Goal: Task Accomplishment & Management: Use online tool/utility

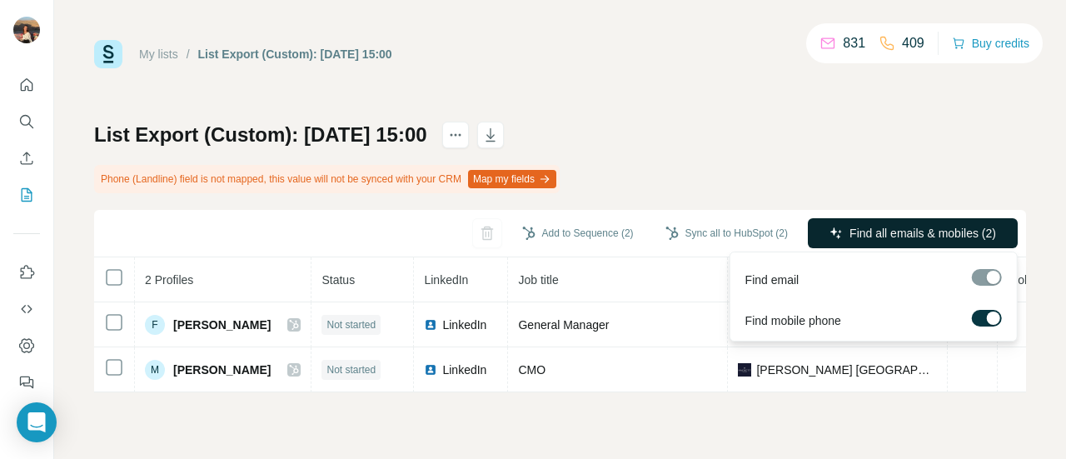
click at [820, 232] on button "Find all emails & mobiles (2)" at bounding box center [913, 233] width 210 height 30
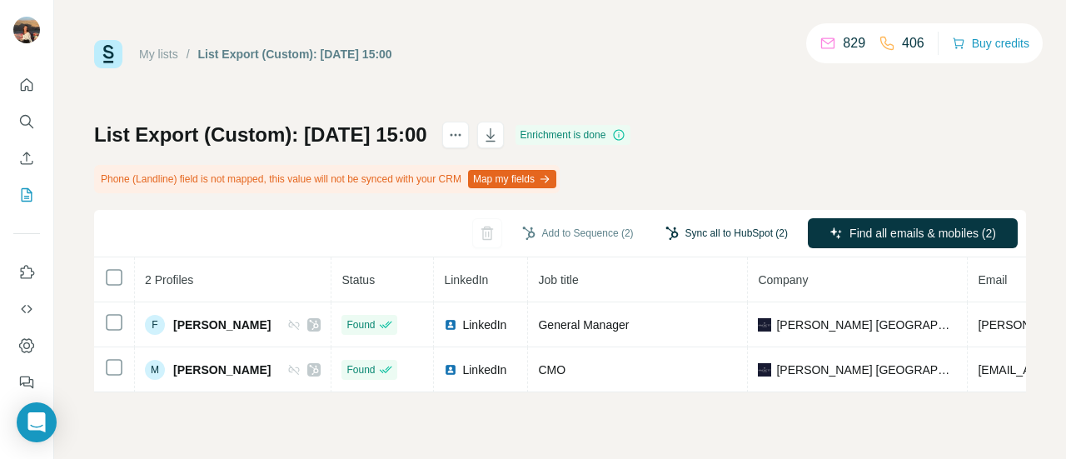
click at [723, 241] on button "Sync all to HubSpot (2)" at bounding box center [727, 233] width 146 height 25
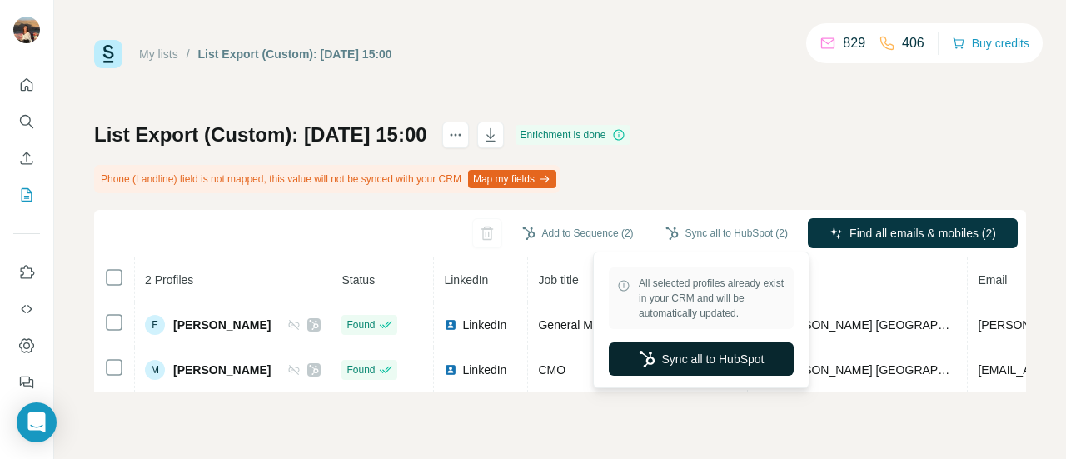
click at [695, 358] on button "Sync all to HubSpot" at bounding box center [701, 358] width 185 height 33
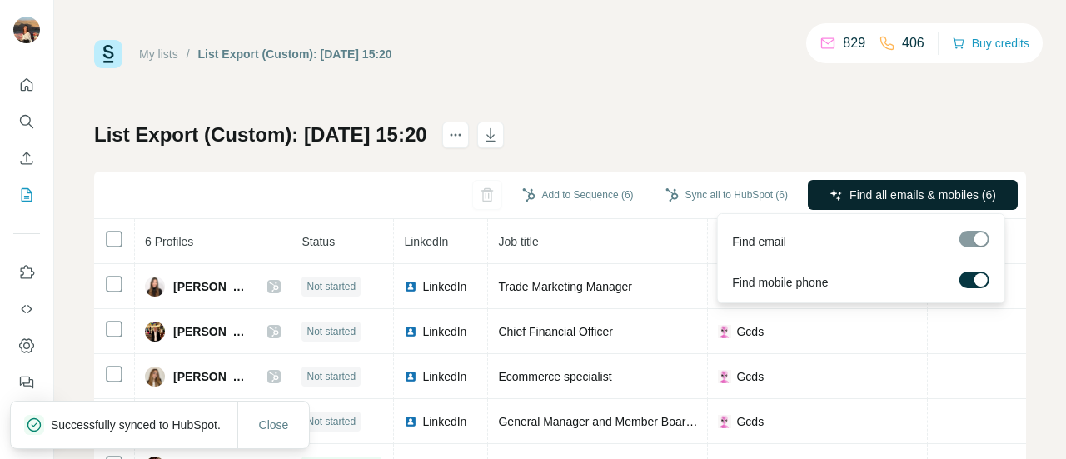
click at [863, 190] on span "Find all emails & mobiles (6)" at bounding box center [923, 195] width 147 height 17
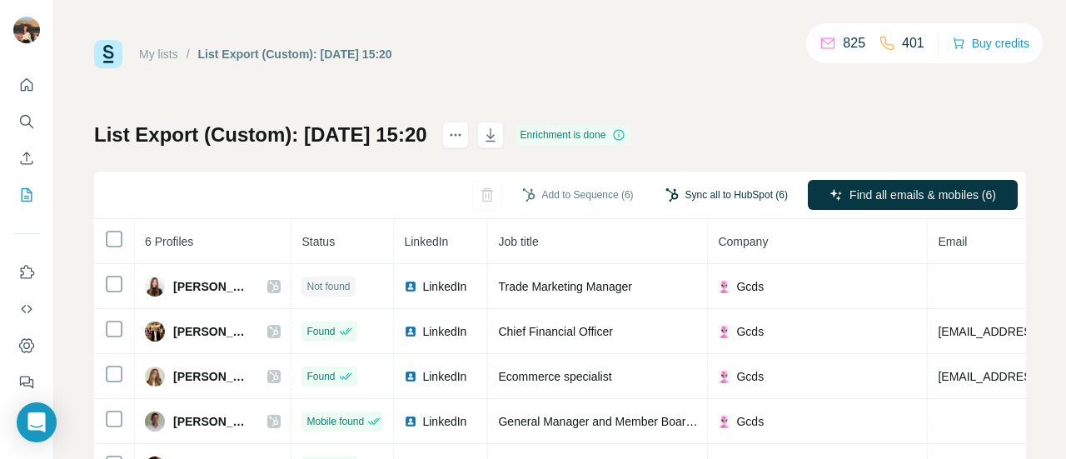
click at [689, 194] on button "Sync all to HubSpot (6)" at bounding box center [727, 194] width 146 height 25
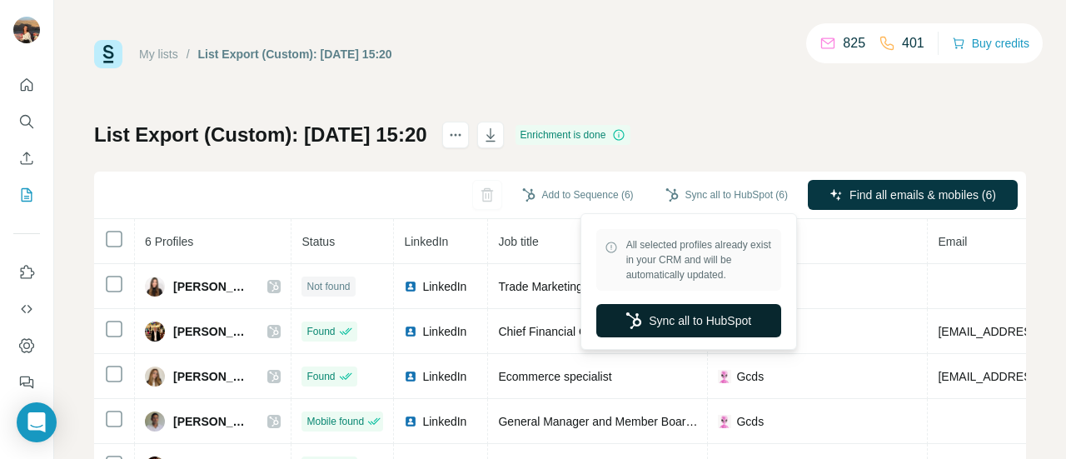
click at [679, 314] on button "Sync all to HubSpot" at bounding box center [688, 320] width 185 height 33
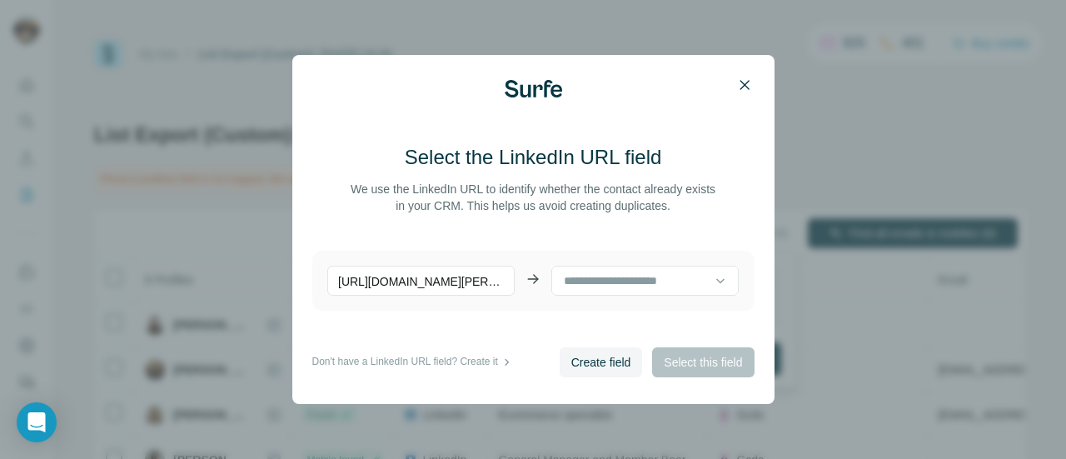
click at [749, 92] on icon "button" at bounding box center [744, 85] width 17 height 17
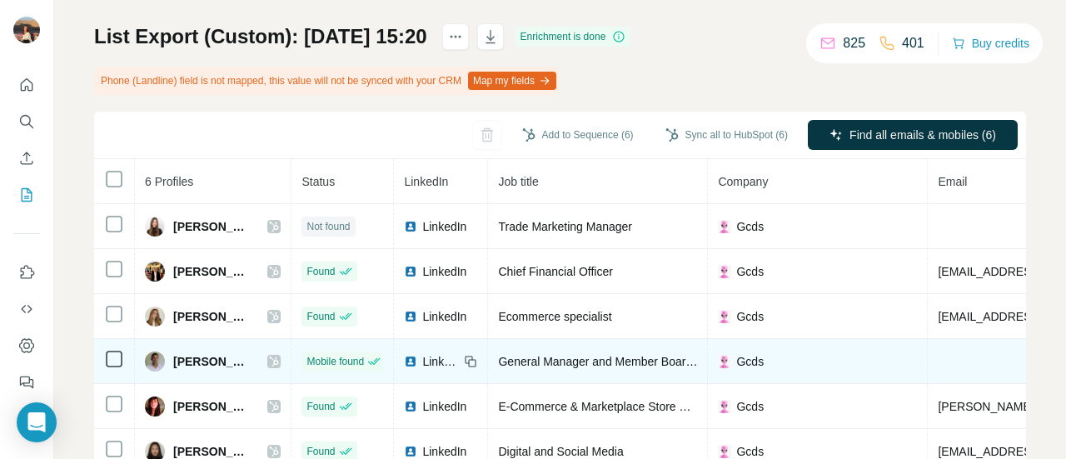
scroll to position [0, 139]
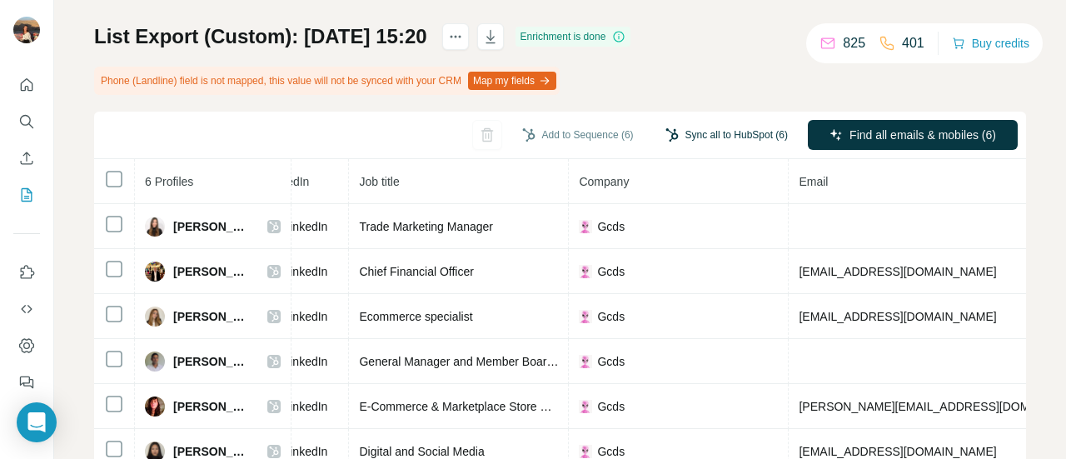
click at [716, 137] on button "Sync all to HubSpot (6)" at bounding box center [727, 134] width 146 height 25
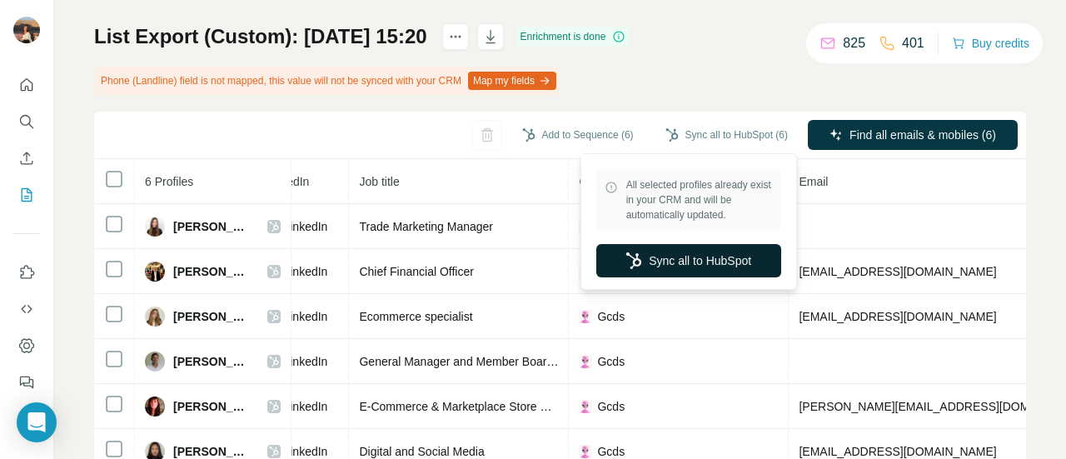
click at [726, 250] on button "Sync all to HubSpot" at bounding box center [688, 260] width 185 height 33
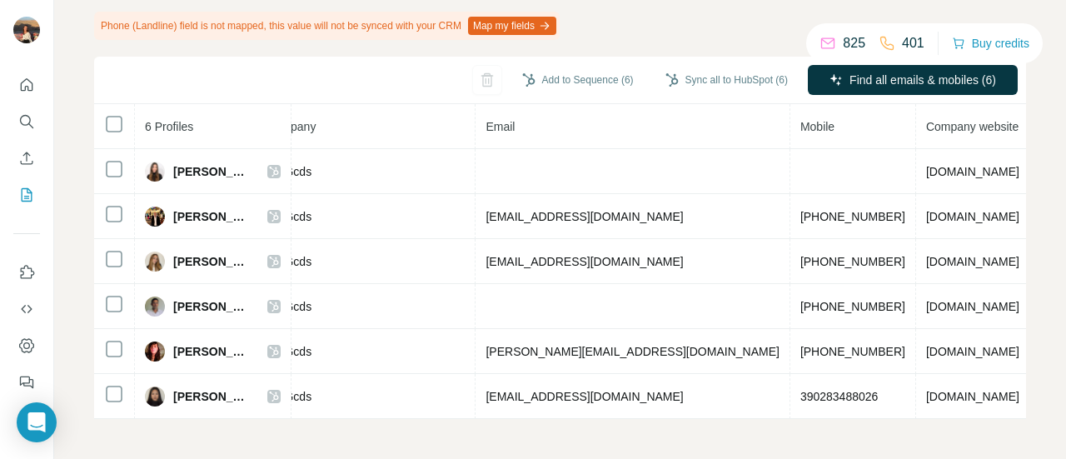
scroll to position [0, 453]
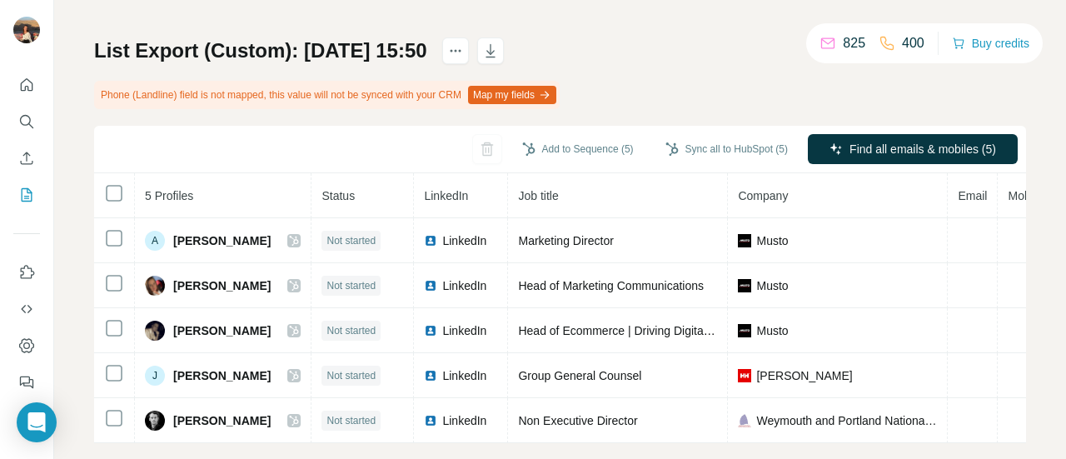
scroll to position [85, 0]
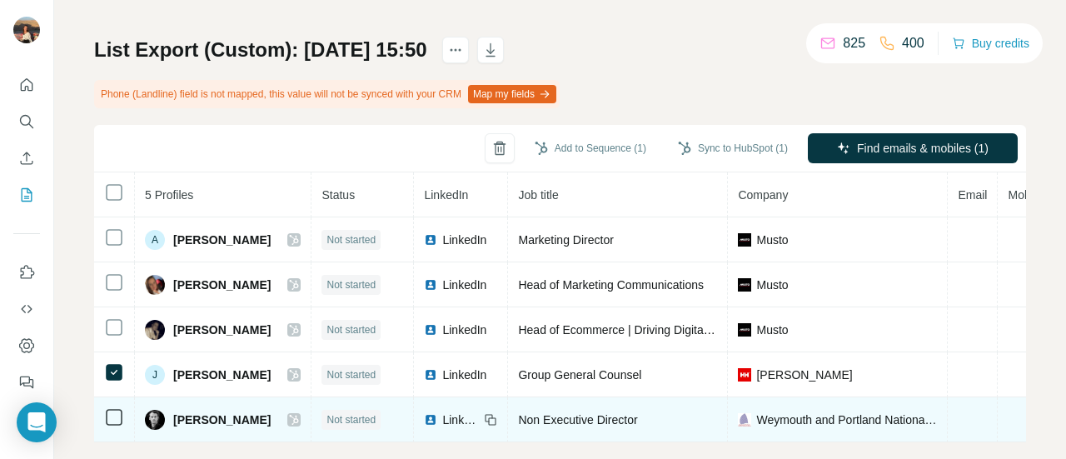
click at [112, 401] on td at bounding box center [114, 419] width 41 height 45
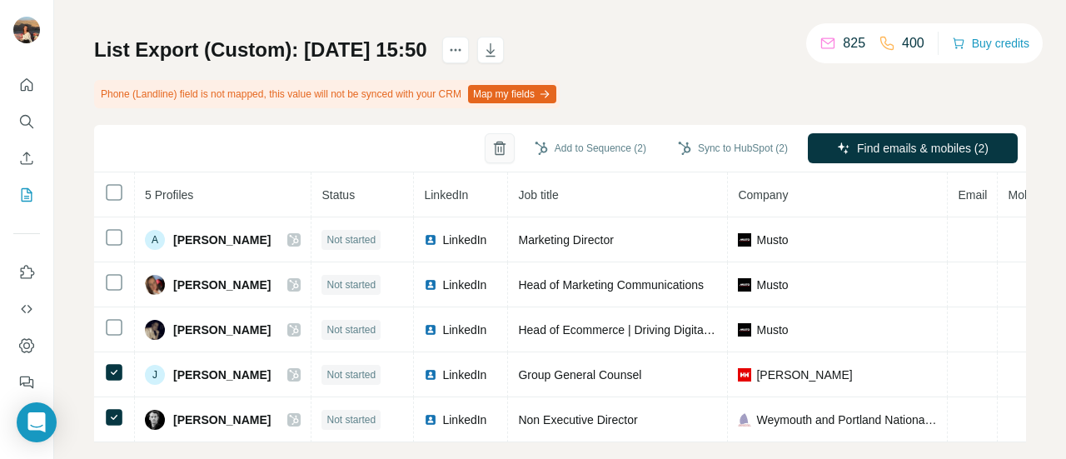
click at [495, 147] on icon "button" at bounding box center [499, 149] width 9 height 12
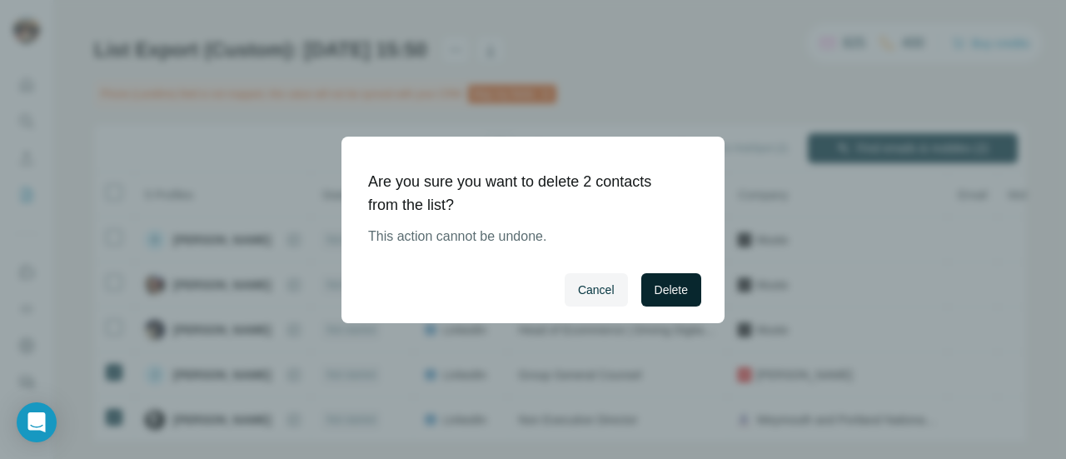
click at [685, 291] on span "Delete" at bounding box center [671, 290] width 33 height 17
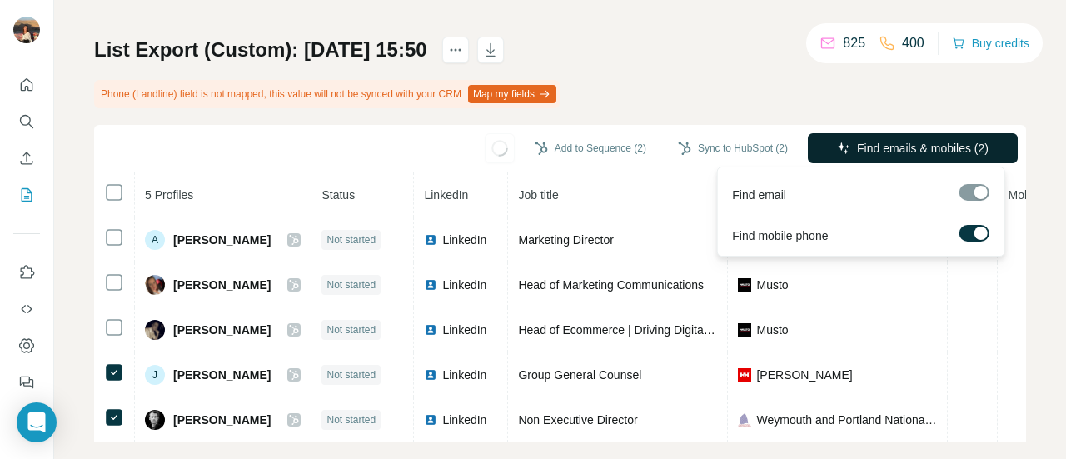
click at [867, 153] on span "Find emails & mobiles (2)" at bounding box center [923, 148] width 132 height 17
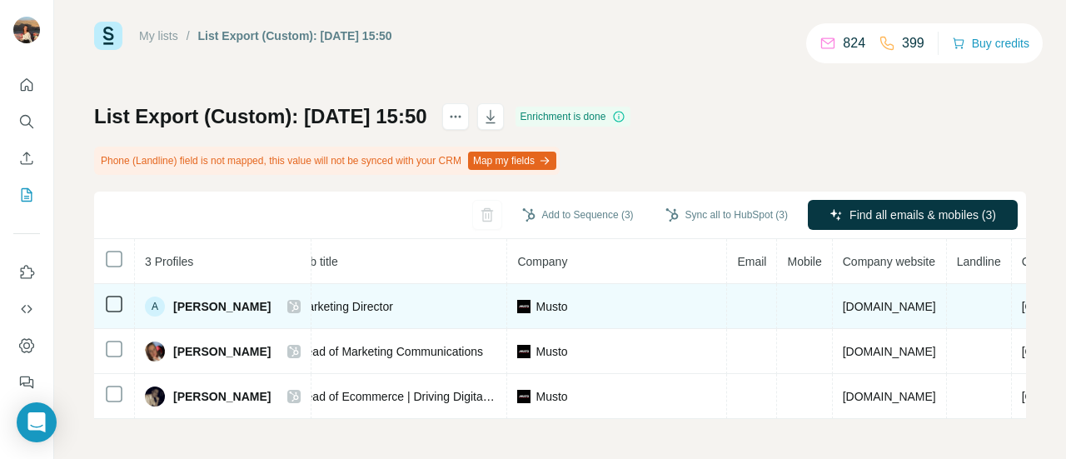
scroll to position [0, 222]
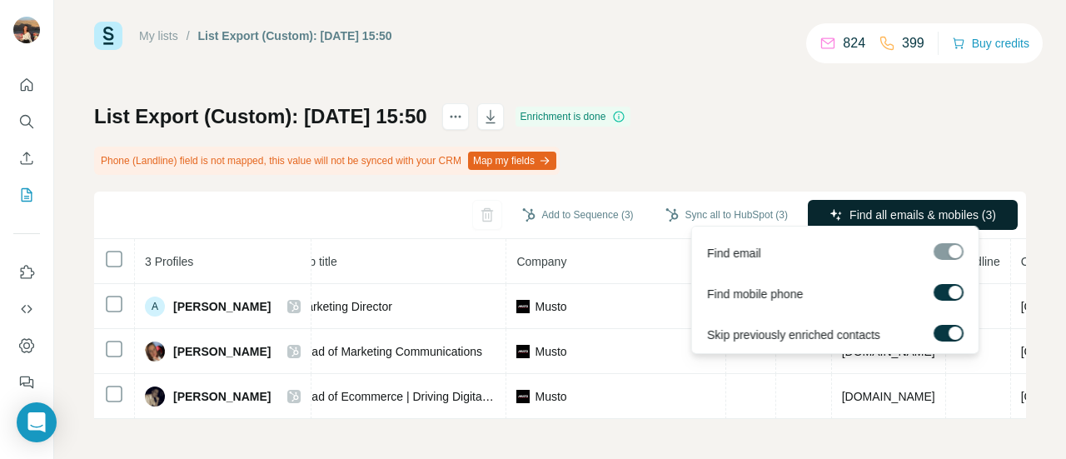
click at [918, 213] on span "Find all emails & mobiles (3)" at bounding box center [923, 215] width 147 height 17
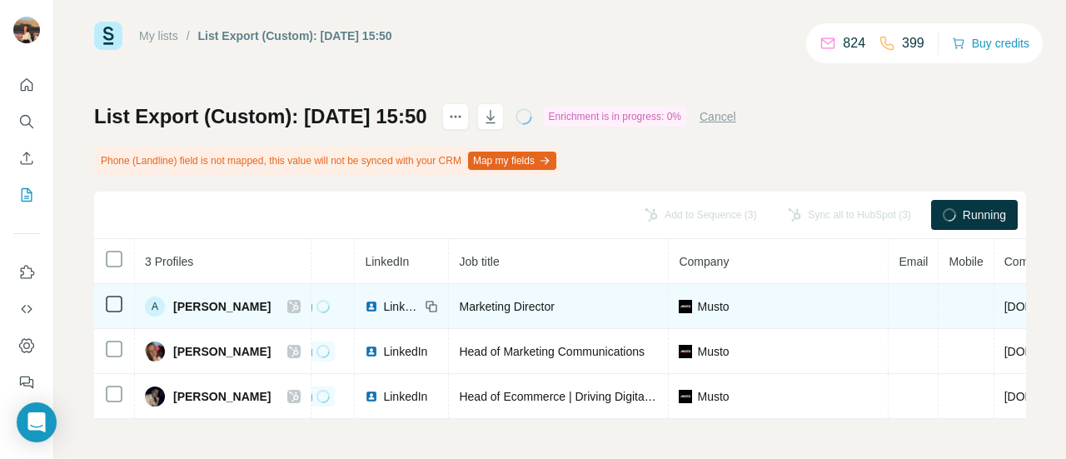
scroll to position [0, 35]
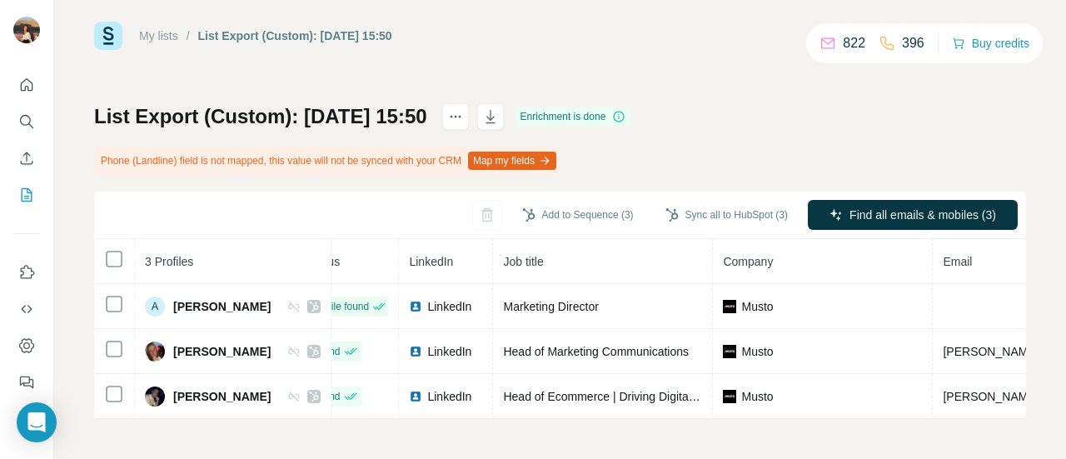
drag, startPoint x: 525, startPoint y: 206, endPoint x: 791, endPoint y: 176, distance: 268.2
click at [791, 176] on div "List Export (Custom): 07/10/2025 15:50 Enrichment is done Phone (Landline) fiel…" at bounding box center [560, 261] width 932 height 316
click at [734, 206] on button "Sync all to HubSpot (3)" at bounding box center [727, 214] width 146 height 25
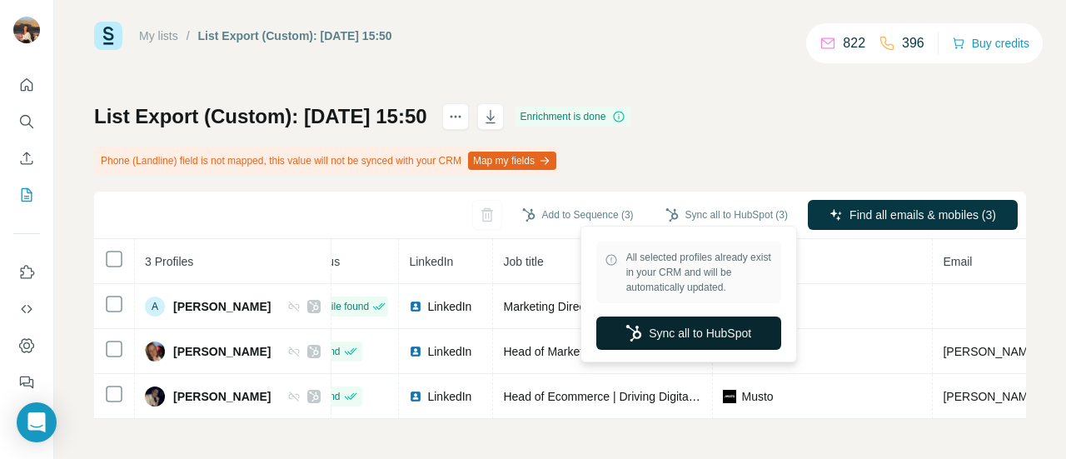
click at [709, 327] on button "Sync all to HubSpot" at bounding box center [688, 333] width 185 height 33
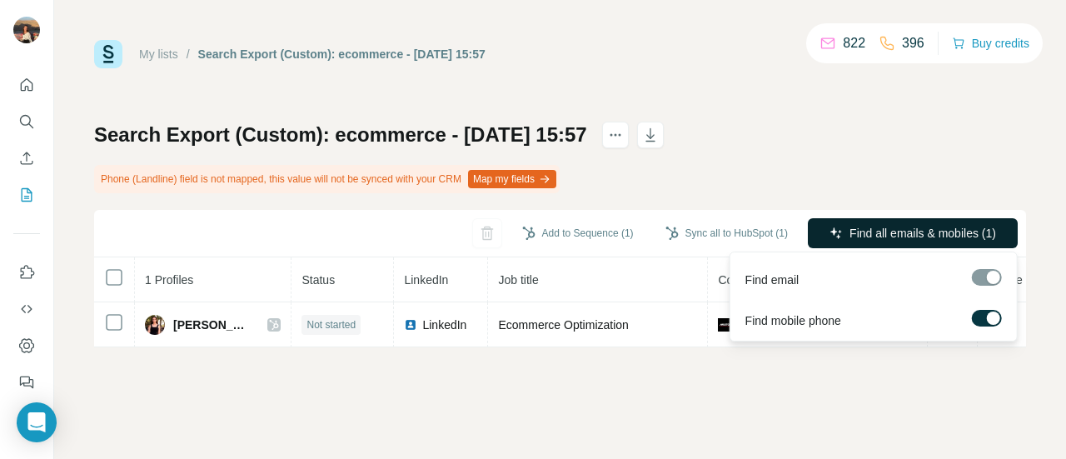
click at [860, 241] on span "Find all emails & mobiles (1)" at bounding box center [923, 233] width 147 height 17
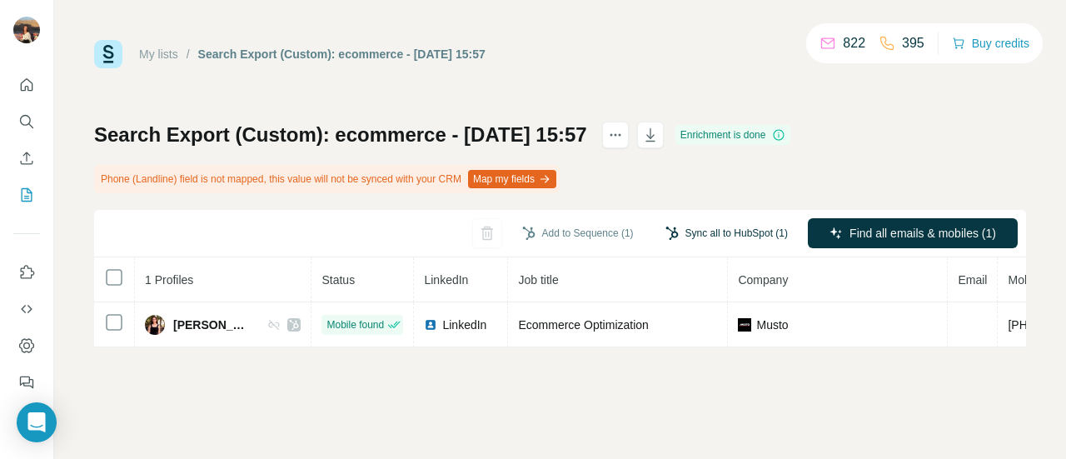
click at [726, 236] on button "Sync all to HubSpot (1)" at bounding box center [727, 233] width 146 height 25
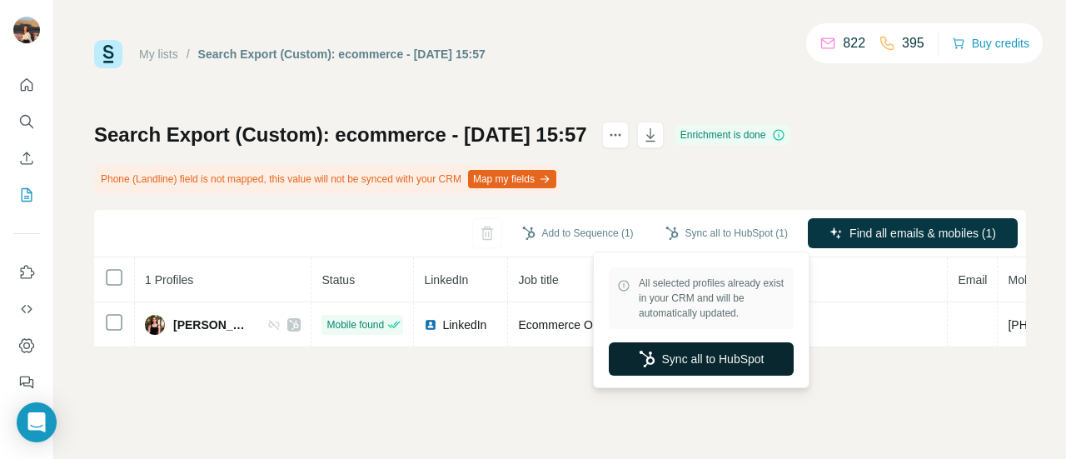
click at [639, 361] on icon "button" at bounding box center [647, 359] width 17 height 17
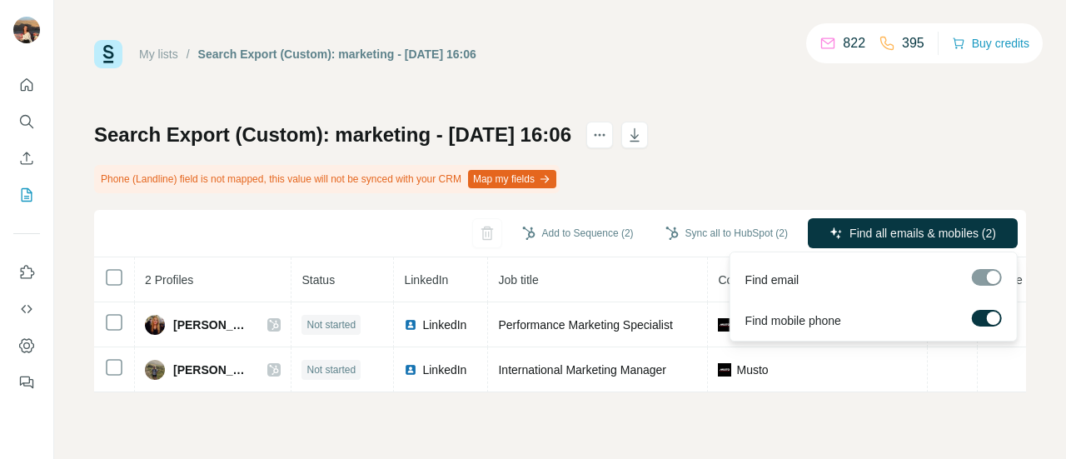
click at [892, 239] on span "Find all emails & mobiles (2)" at bounding box center [923, 233] width 147 height 17
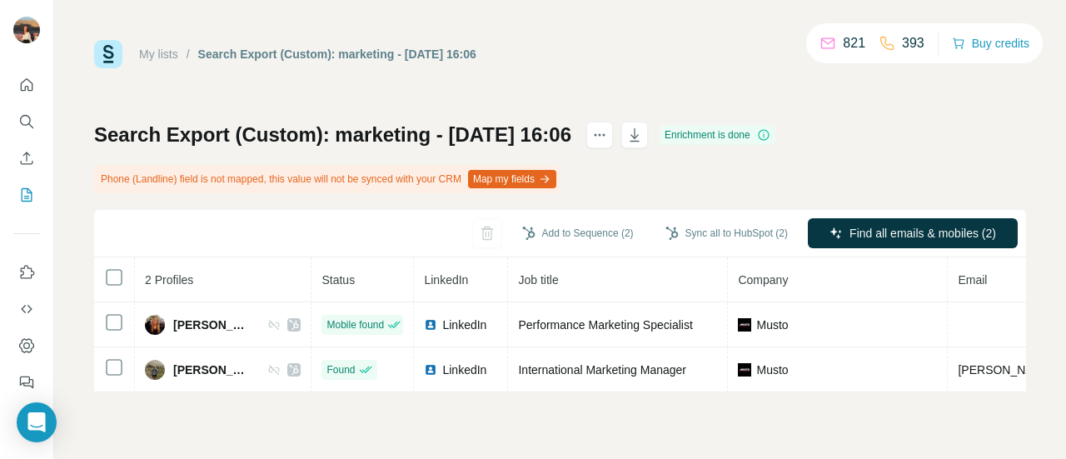
click at [768, 250] on div "Sync all to HubSpot (2)" at bounding box center [727, 234] width 146 height 33
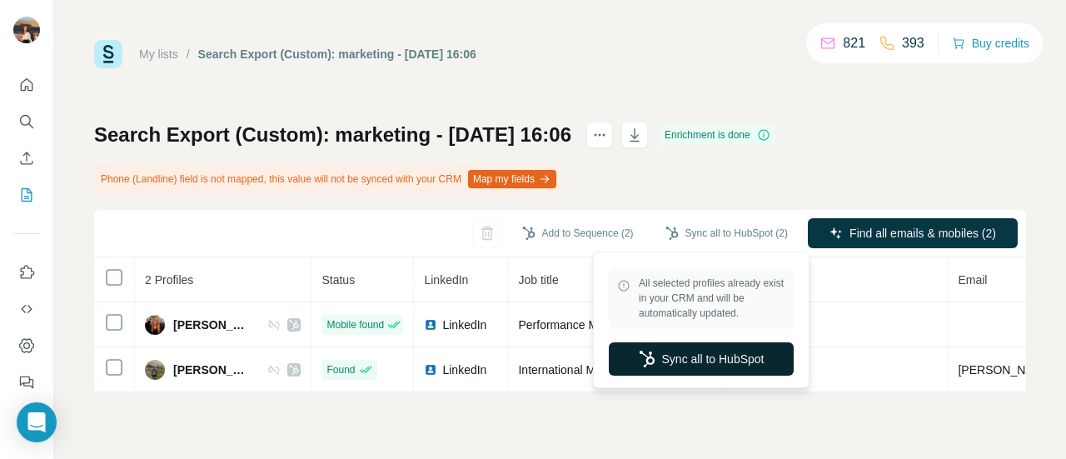
click at [655, 346] on button "Sync all to HubSpot" at bounding box center [701, 358] width 185 height 33
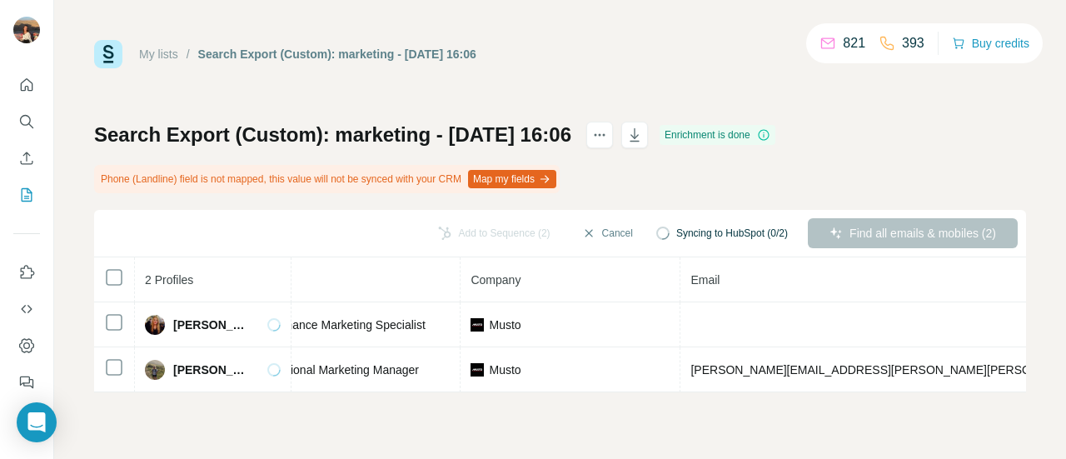
scroll to position [0, 248]
